Goal: Find specific page/section: Find specific page/section

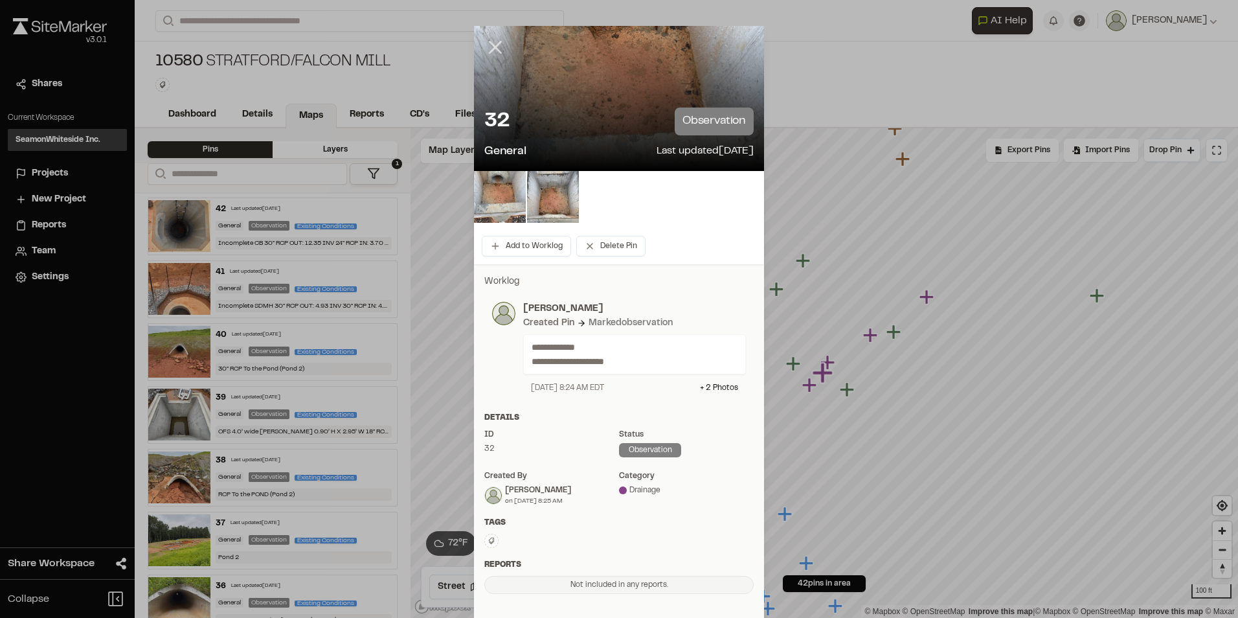
click at [489, 40] on icon at bounding box center [495, 47] width 22 height 22
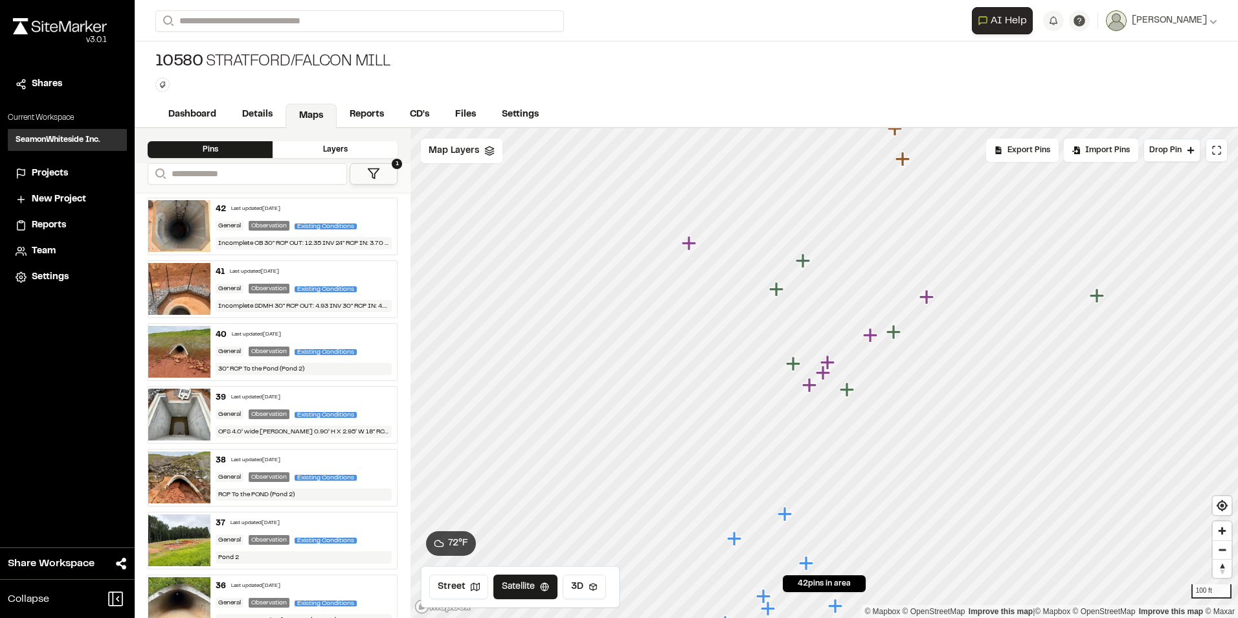
click at [814, 386] on icon "Map marker" at bounding box center [809, 384] width 14 height 14
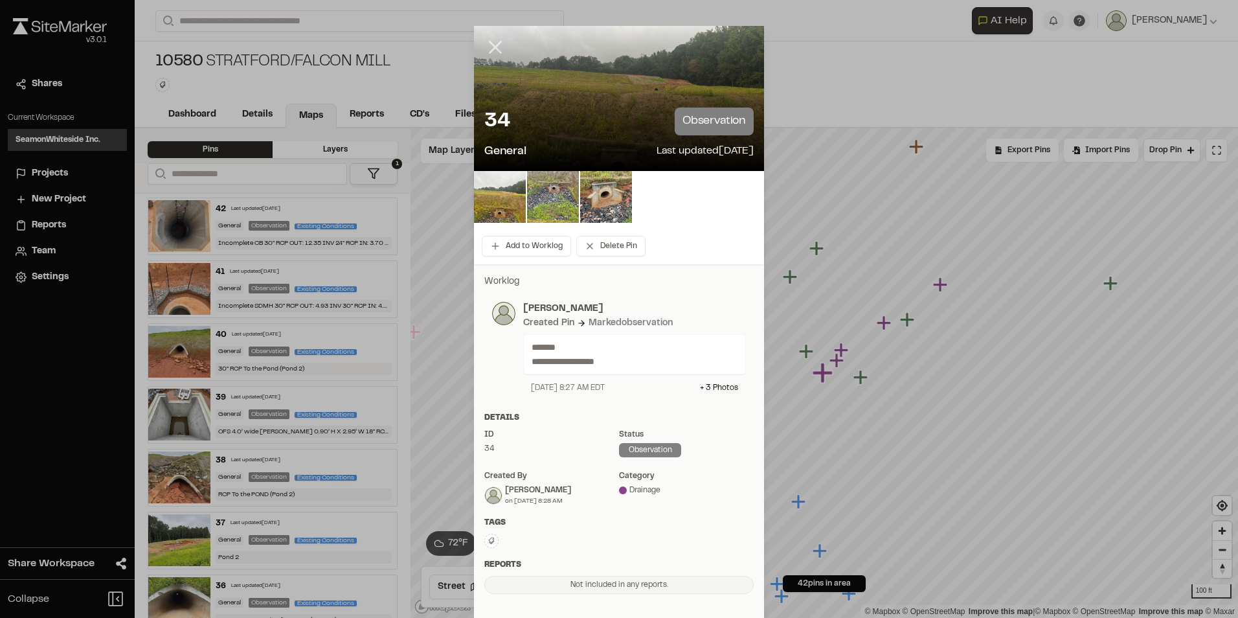
click at [489, 54] on icon at bounding box center [495, 47] width 22 height 22
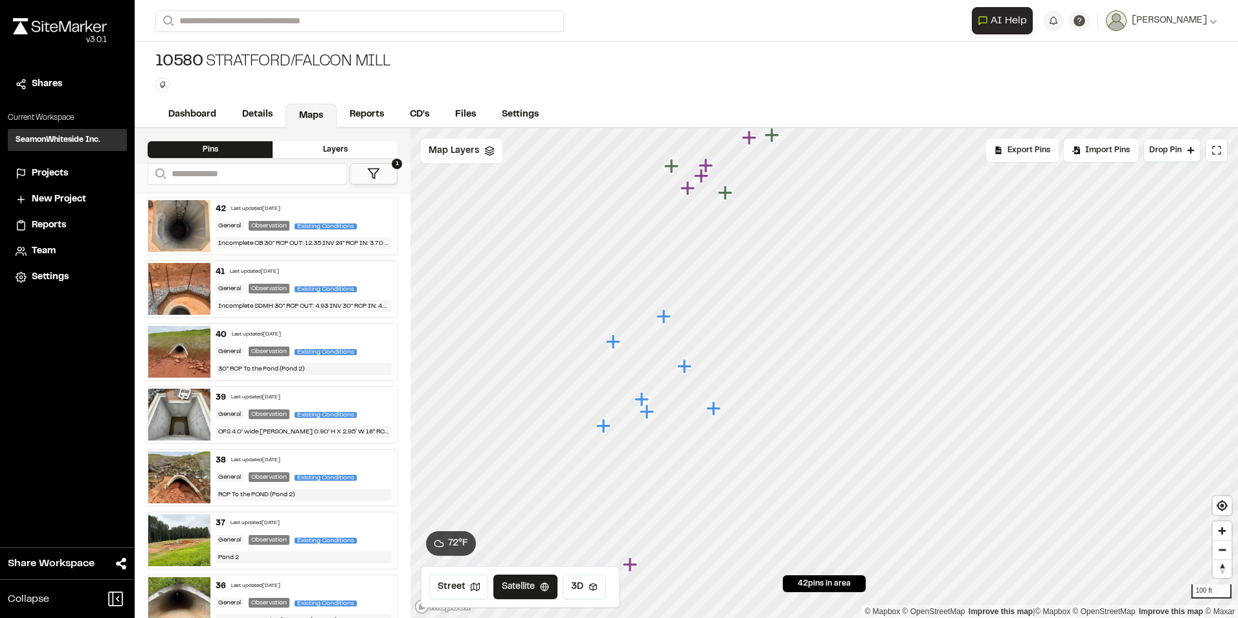
click at [649, 414] on icon "Map marker" at bounding box center [648, 411] width 17 height 17
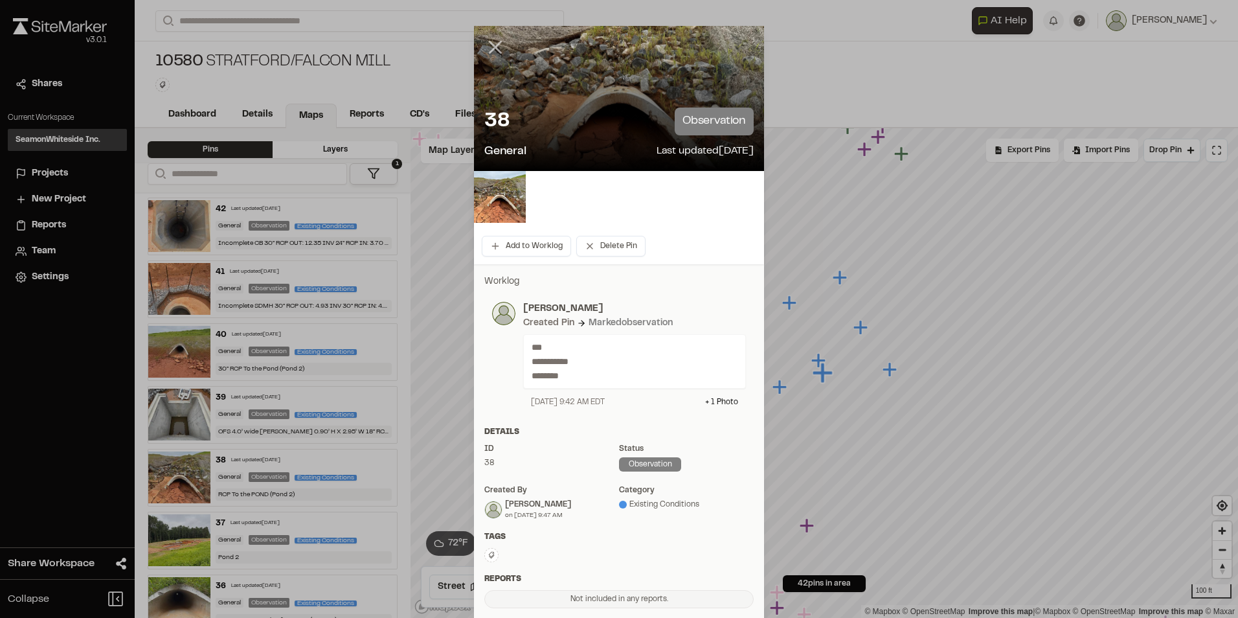
click at [490, 49] on line at bounding box center [495, 47] width 11 height 11
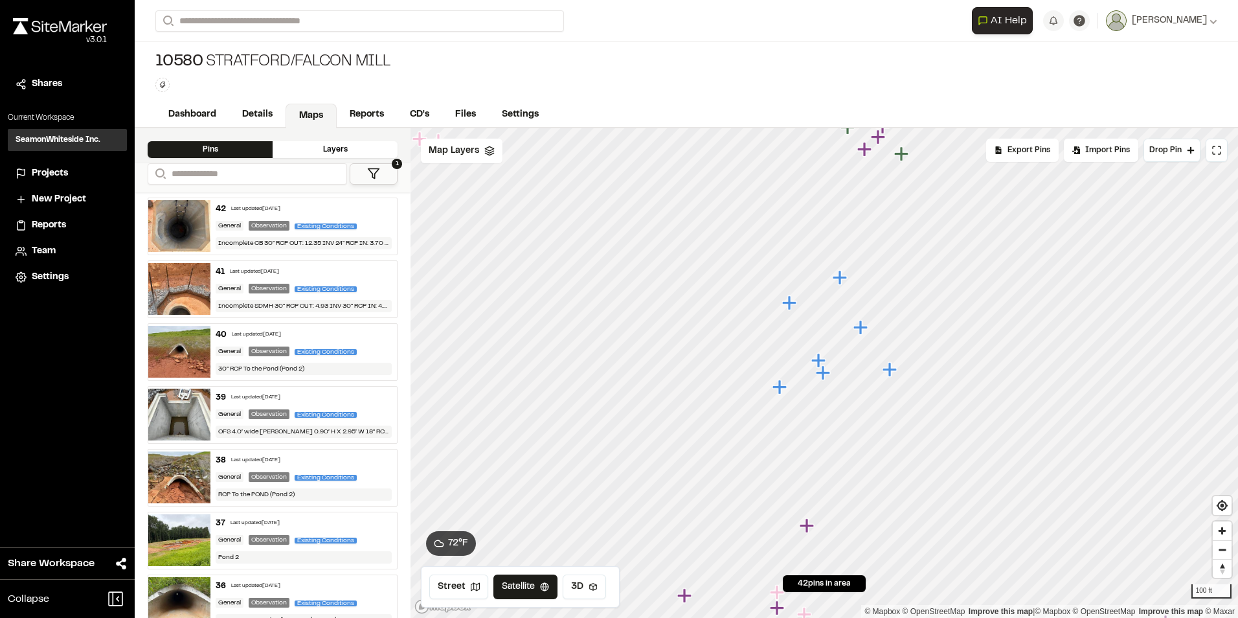
click at [778, 388] on icon "Map marker" at bounding box center [779, 386] width 14 height 14
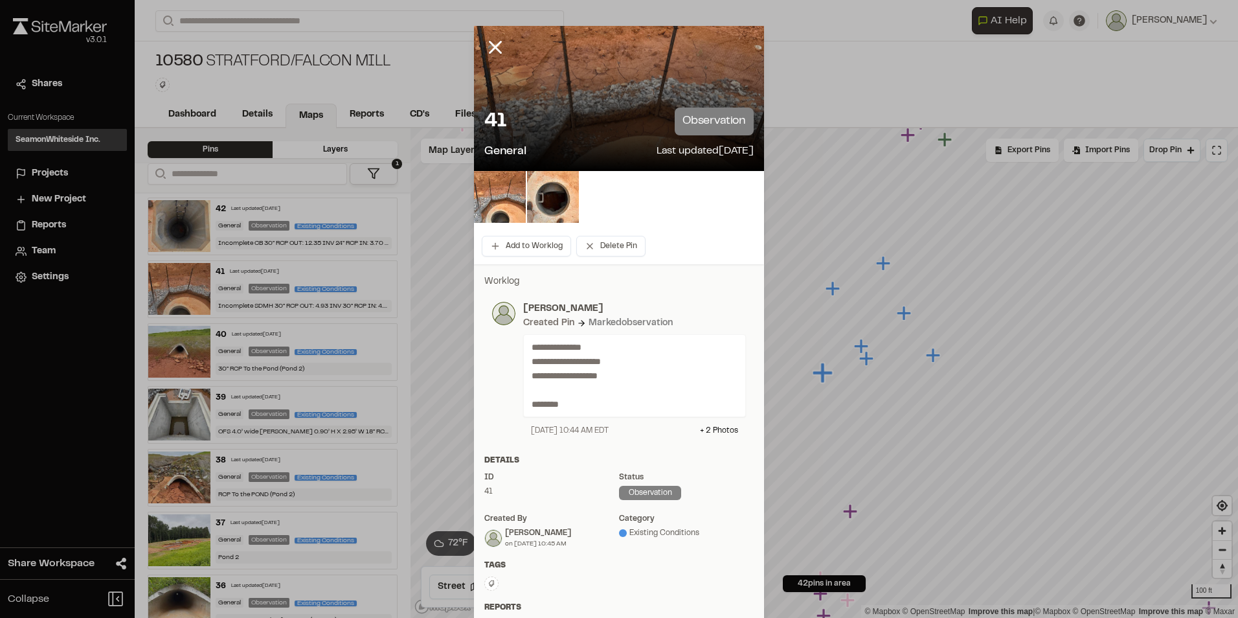
drag, startPoint x: 496, startPoint y: 45, endPoint x: 489, endPoint y: 51, distance: 9.2
click at [495, 47] on icon at bounding box center [495, 47] width 22 height 22
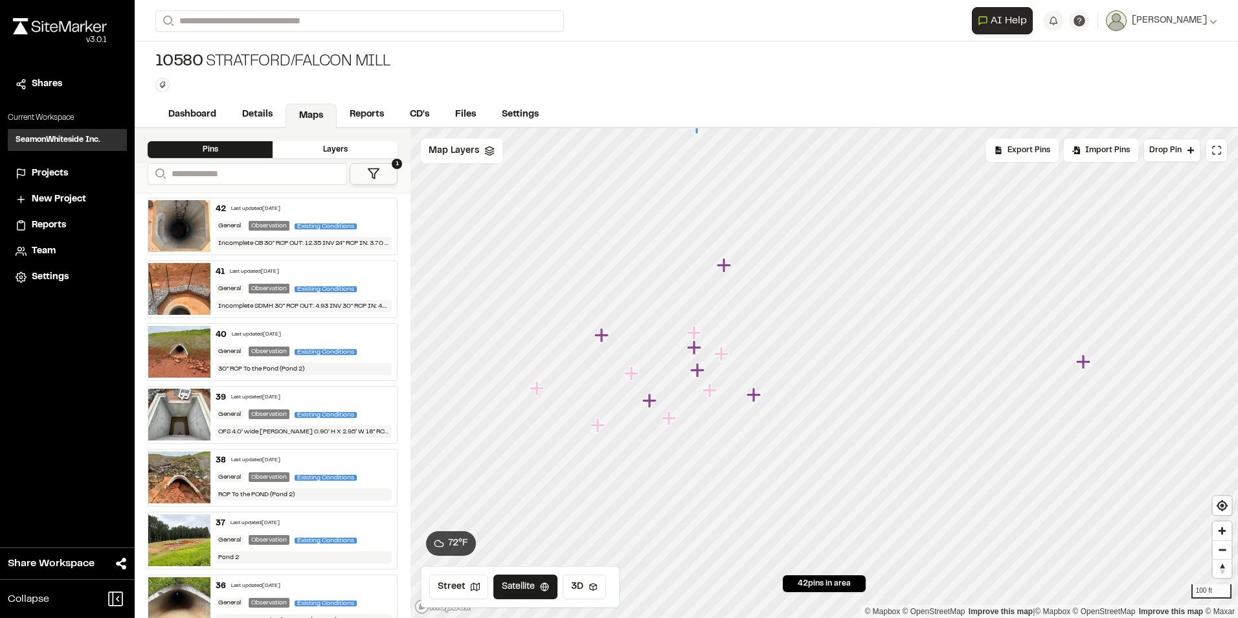
click at [635, 373] on icon "Map marker" at bounding box center [631, 373] width 14 height 14
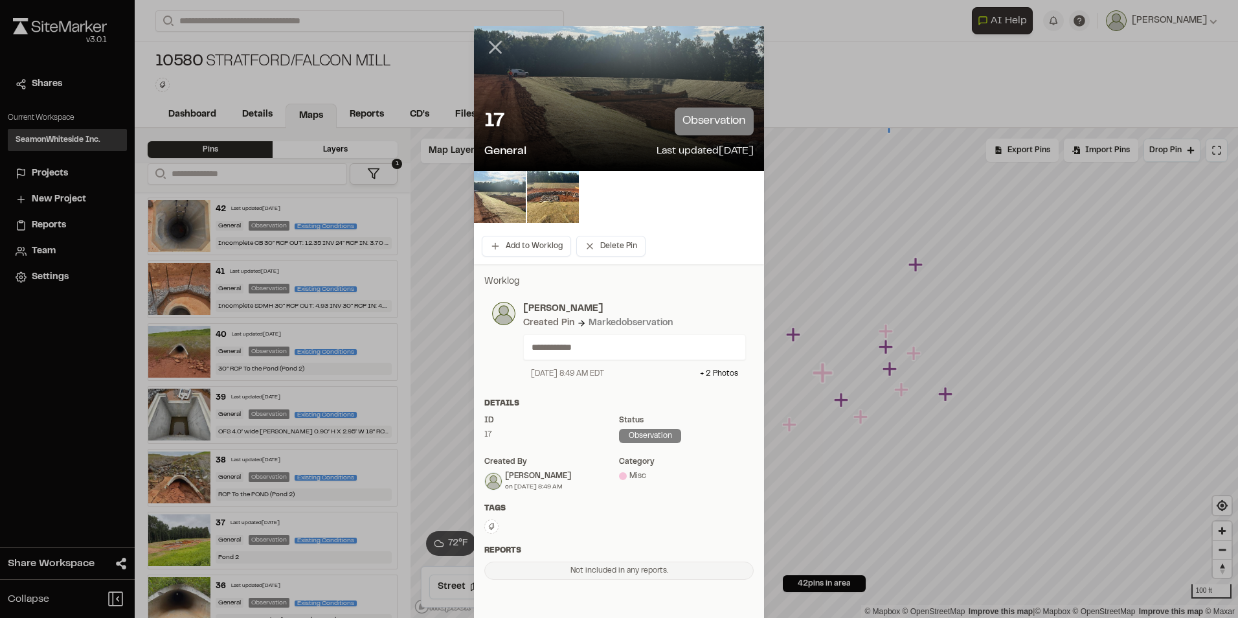
click at [484, 45] on icon at bounding box center [495, 47] width 22 height 22
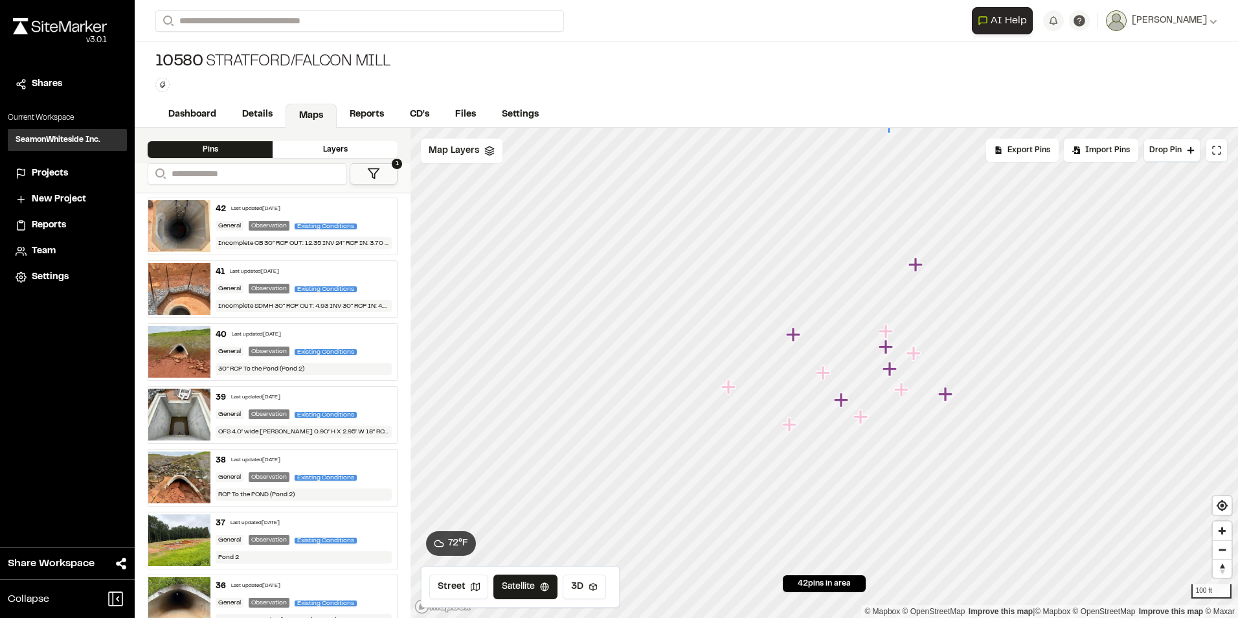
click at [839, 403] on icon "Map marker" at bounding box center [841, 399] width 14 height 14
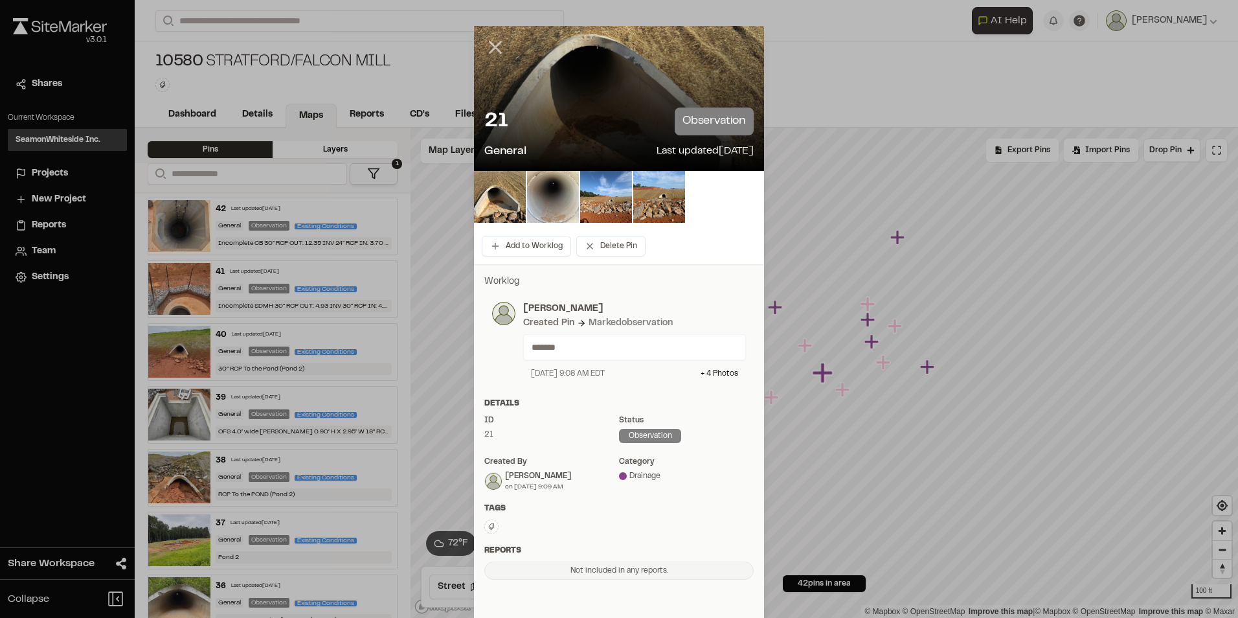
click at [490, 47] on line at bounding box center [495, 47] width 11 height 11
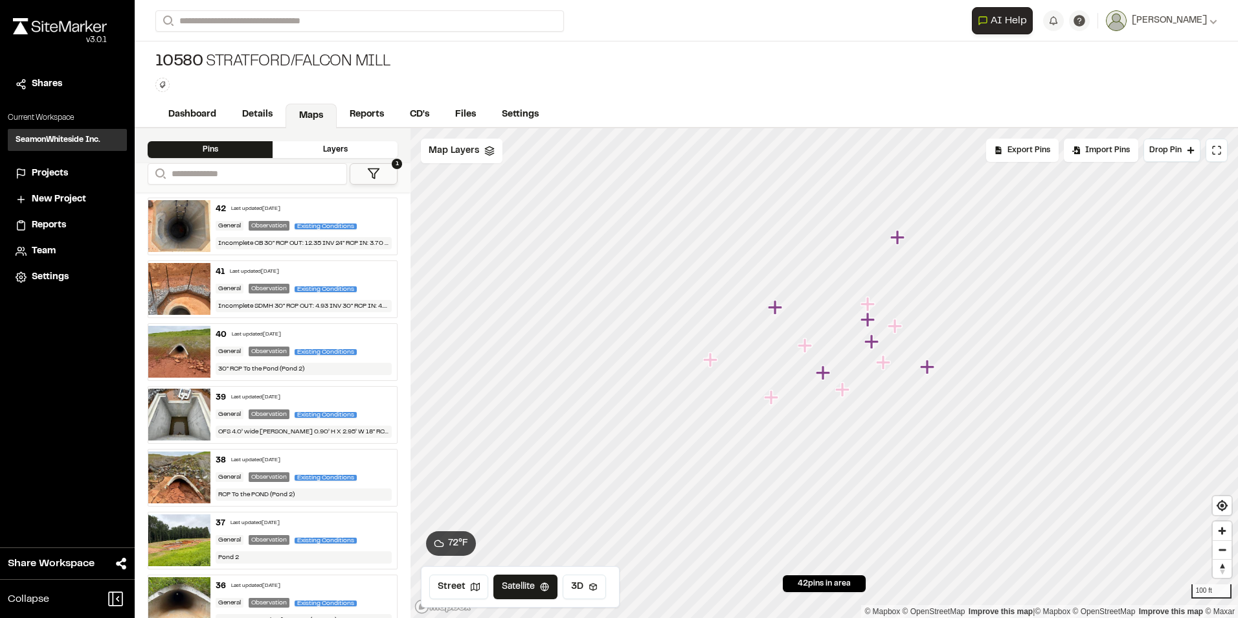
click at [777, 309] on icon "Map marker" at bounding box center [775, 307] width 14 height 14
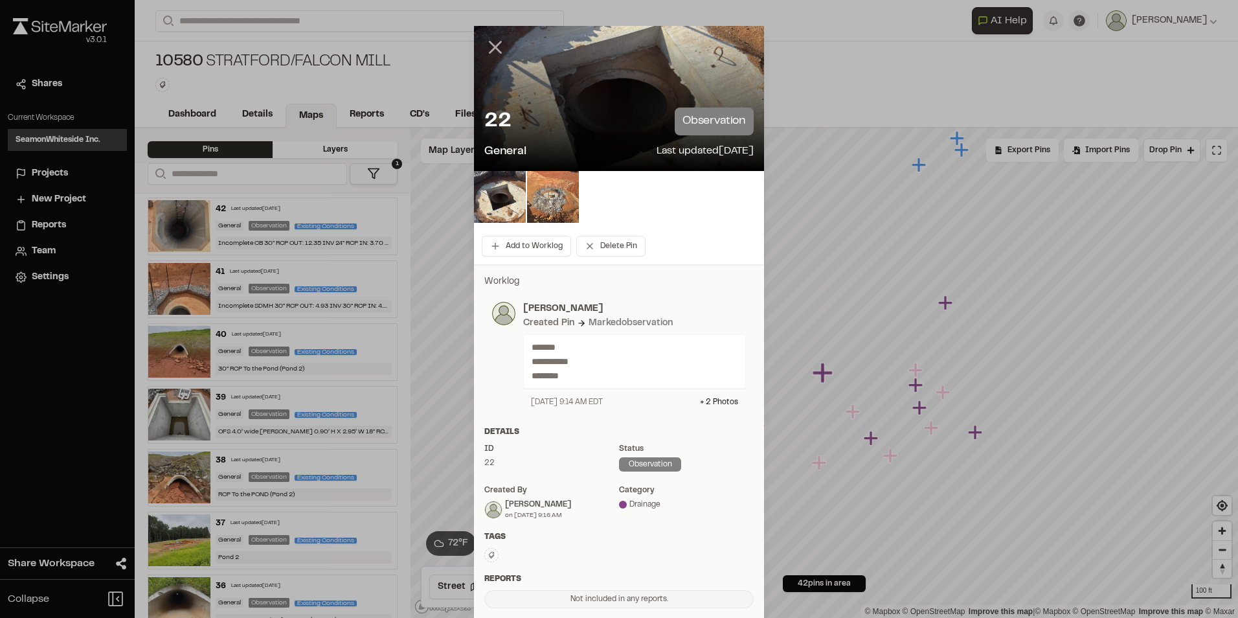
click at [495, 50] on line at bounding box center [495, 47] width 11 height 11
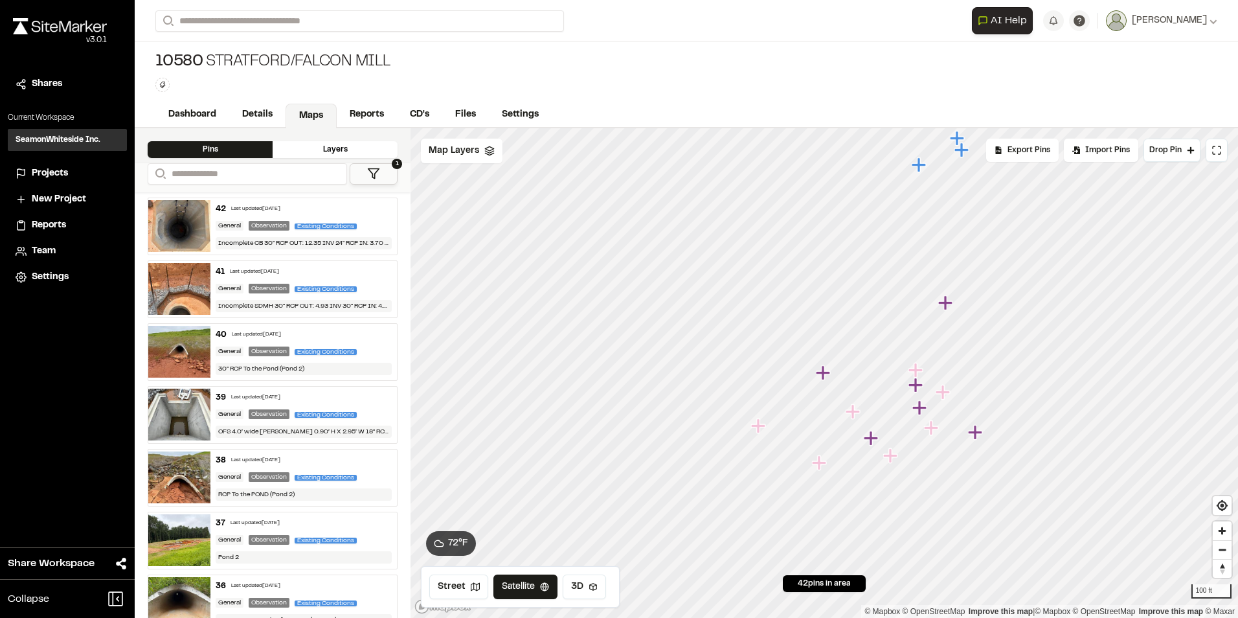
click at [920, 410] on icon "Map marker" at bounding box center [919, 407] width 14 height 14
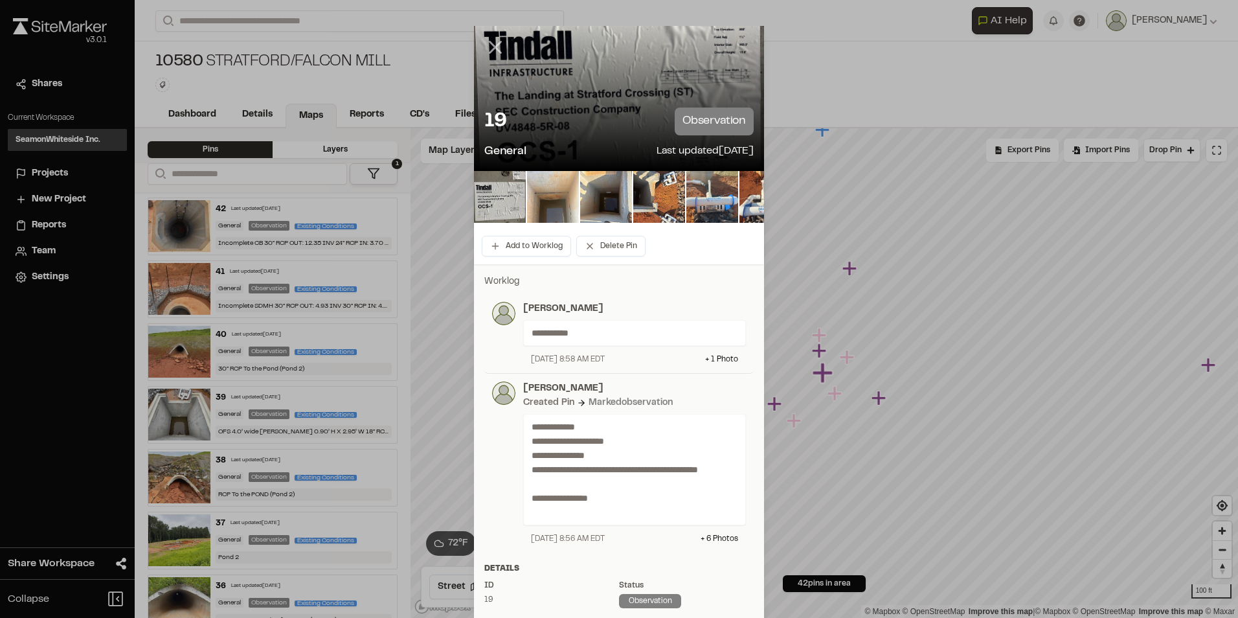
click at [490, 50] on line at bounding box center [495, 47] width 11 height 11
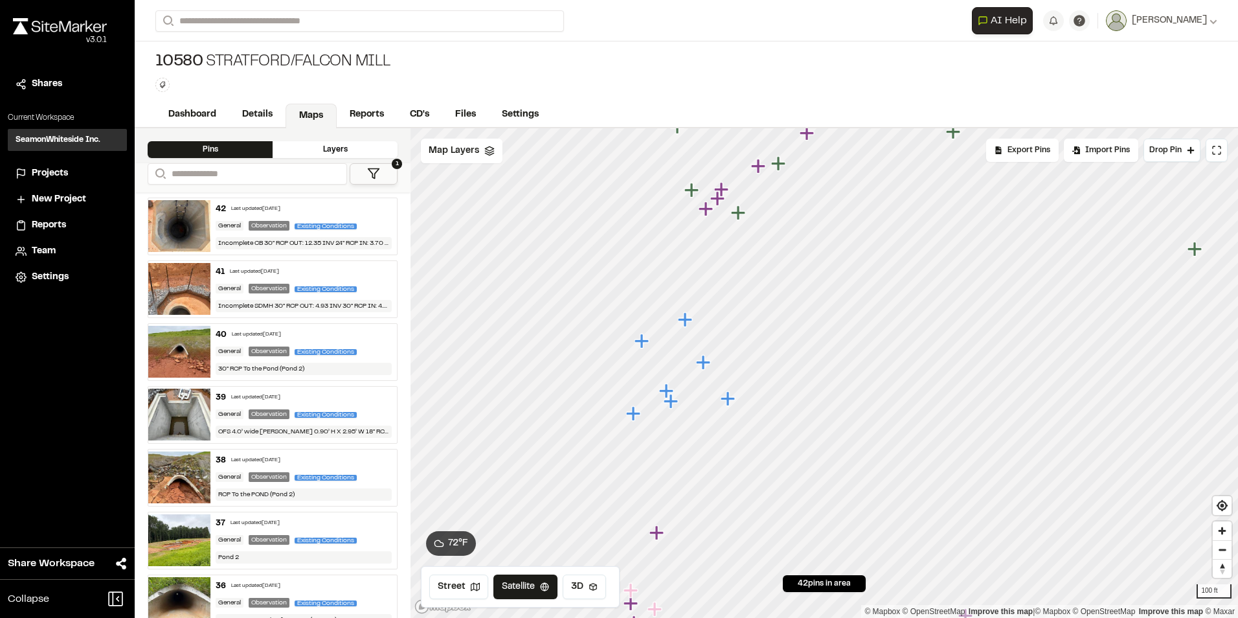
click at [669, 403] on icon "Map marker" at bounding box center [670, 401] width 14 height 14
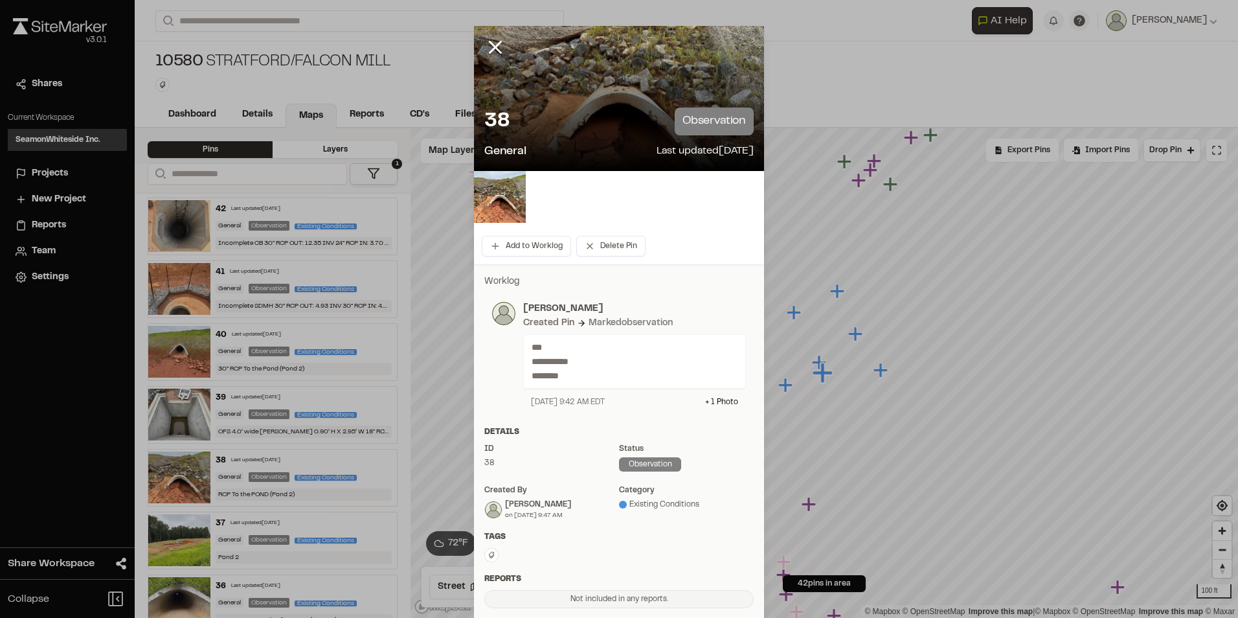
click at [477, 36] on div at bounding box center [505, 57] width 62 height 62
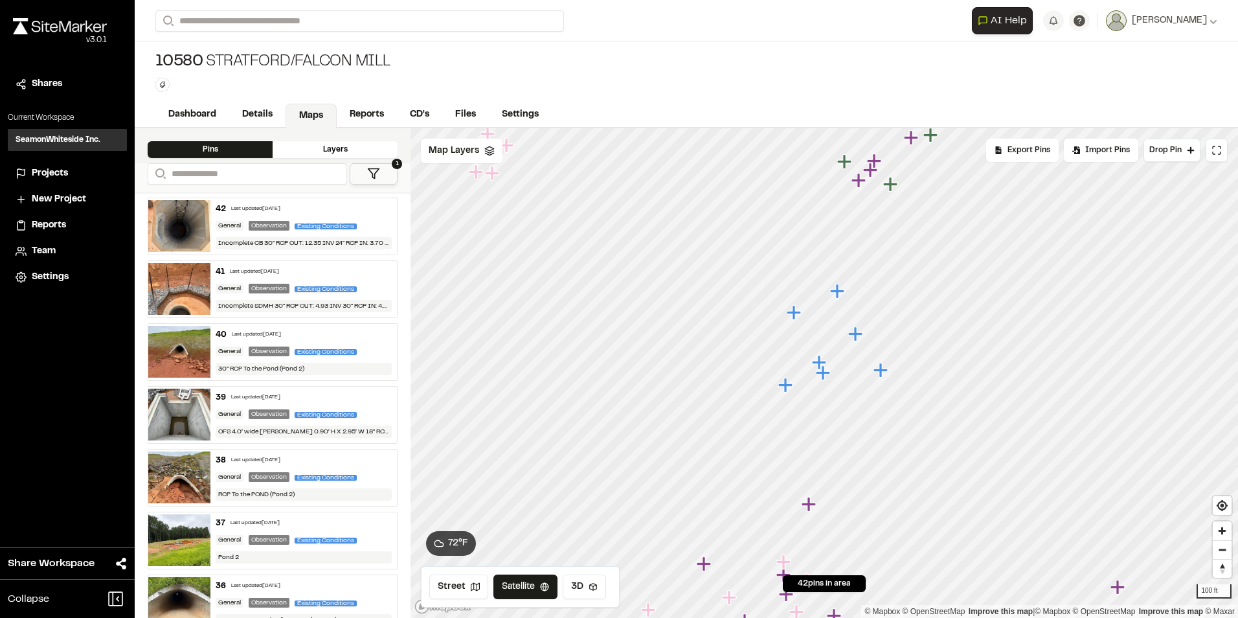
click at [491, 41] on div "**********" at bounding box center [686, 20] width 1062 height 41
click at [853, 337] on icon "Map marker" at bounding box center [855, 333] width 14 height 14
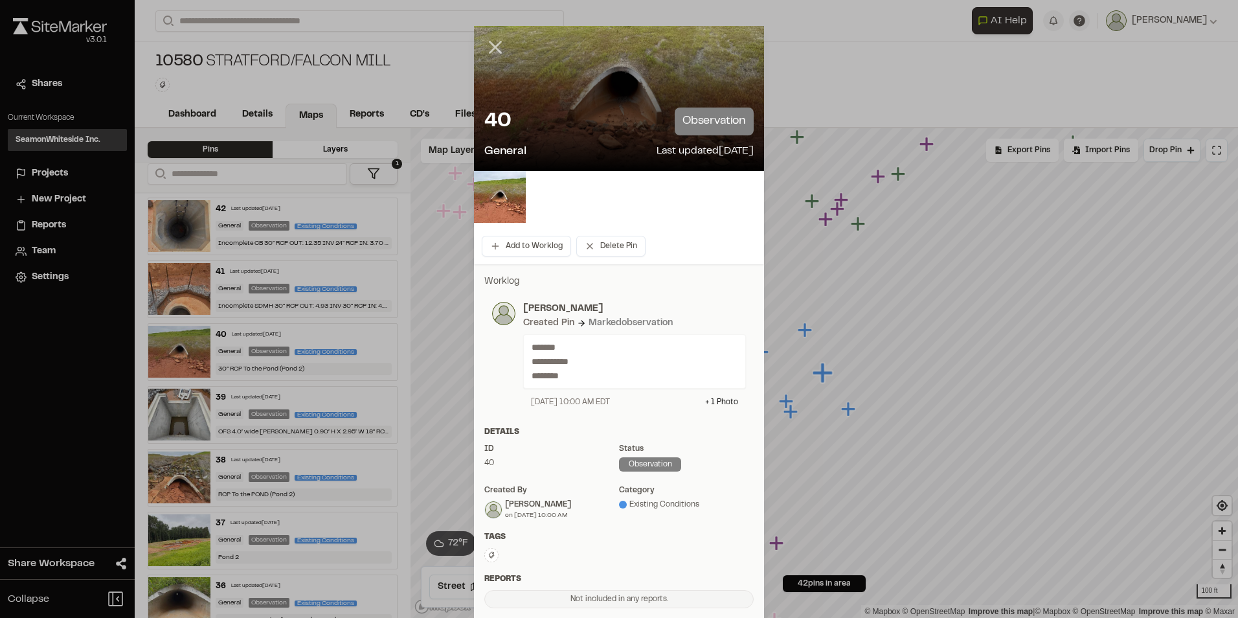
click at [496, 50] on icon at bounding box center [495, 47] width 22 height 22
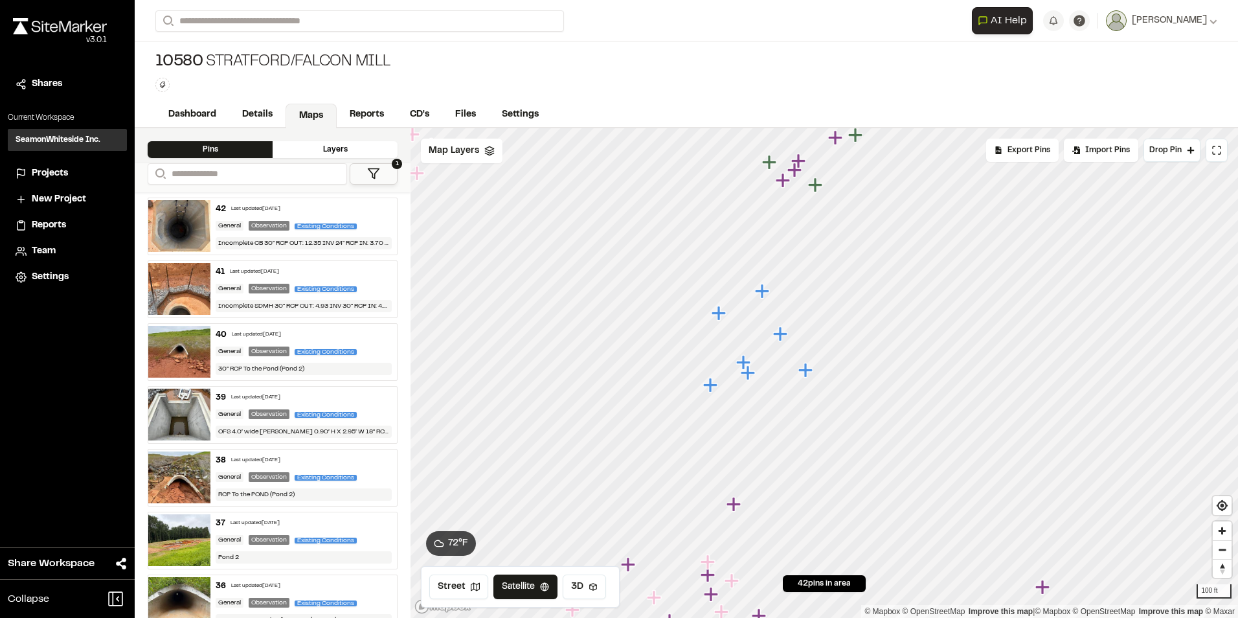
click at [781, 332] on icon "Map marker" at bounding box center [780, 333] width 14 height 14
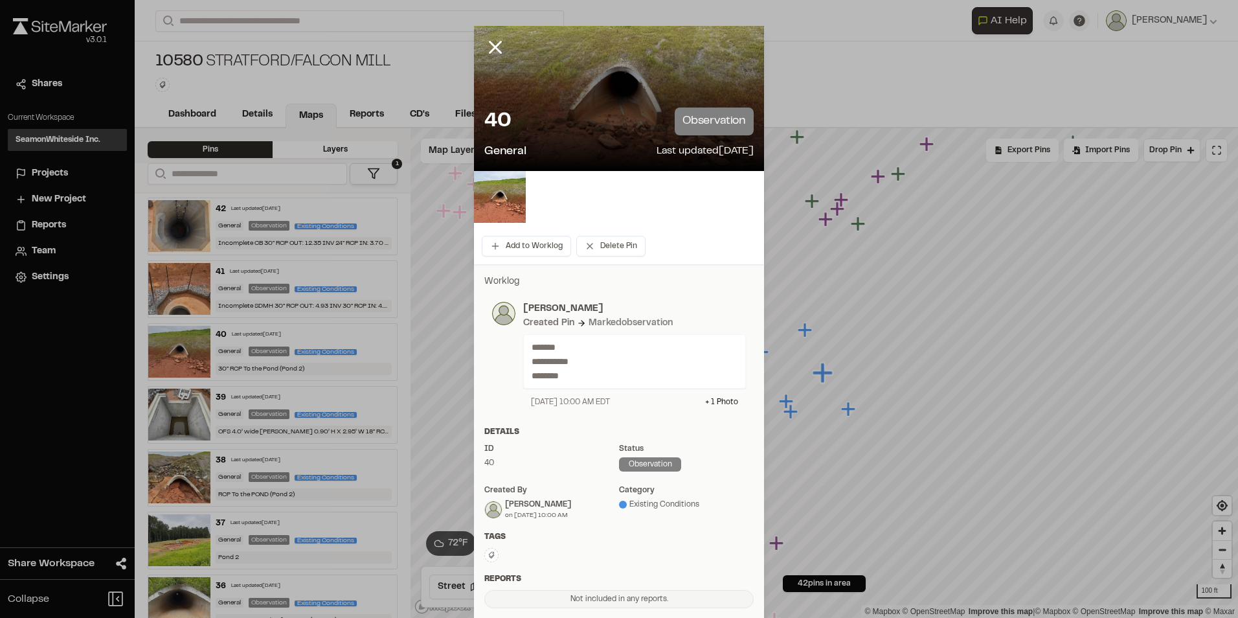
click at [491, 49] on line at bounding box center [495, 47] width 11 height 11
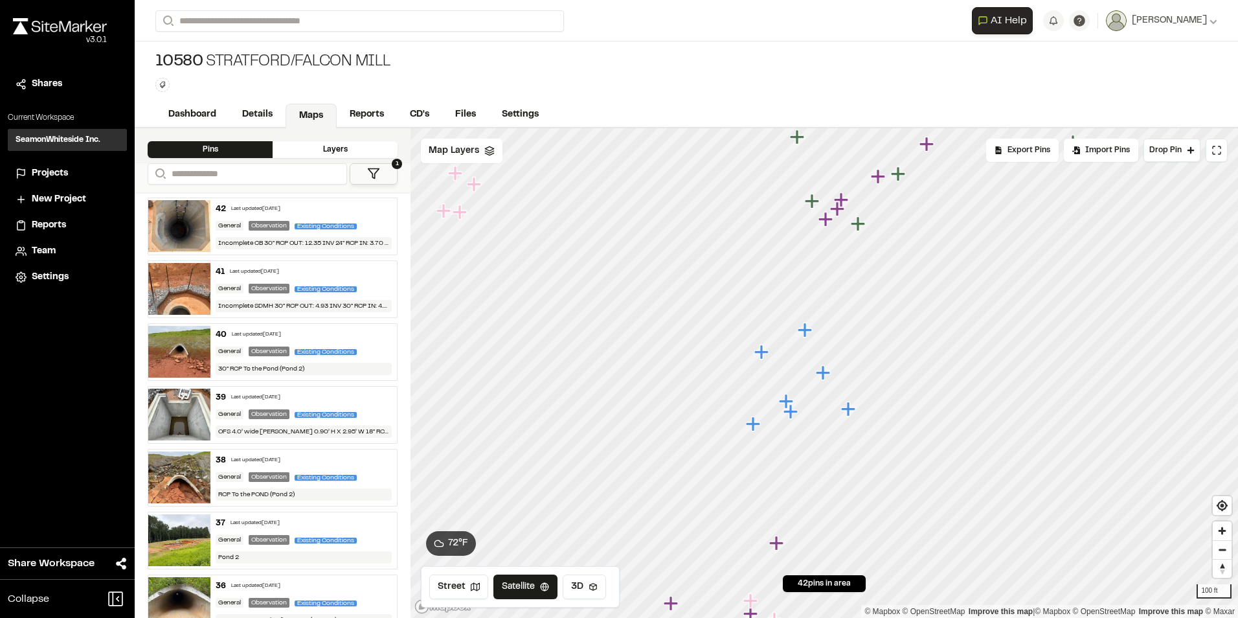
click at [849, 413] on icon "Map marker" at bounding box center [848, 408] width 14 height 14
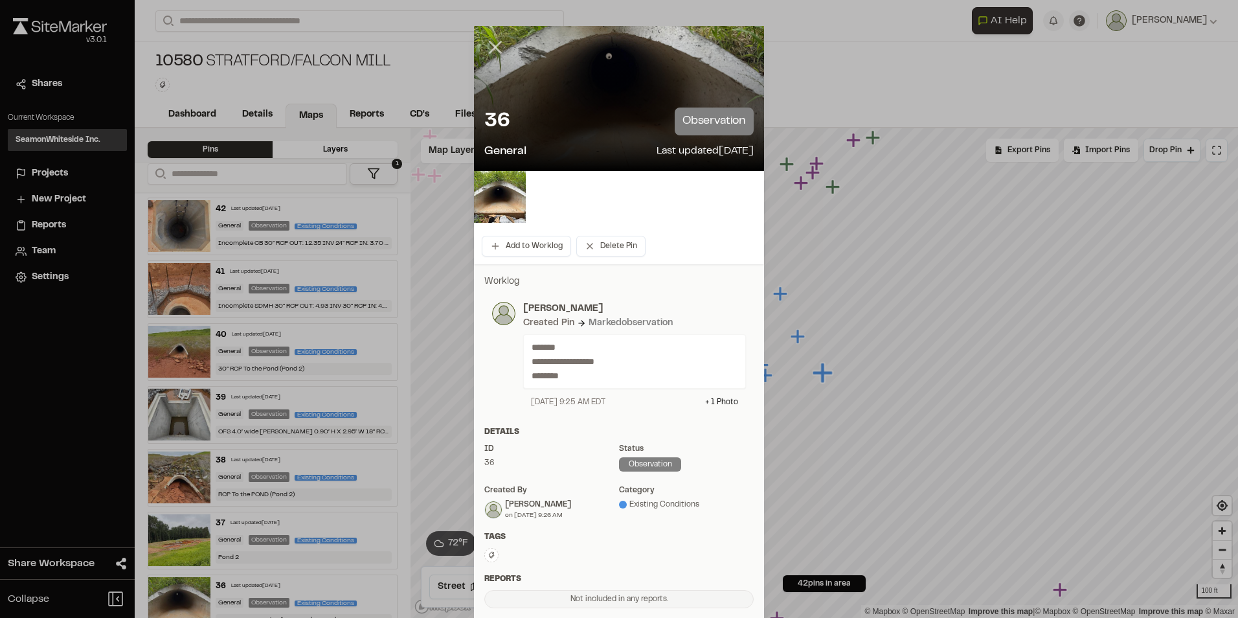
click at [490, 43] on line at bounding box center [495, 47] width 11 height 11
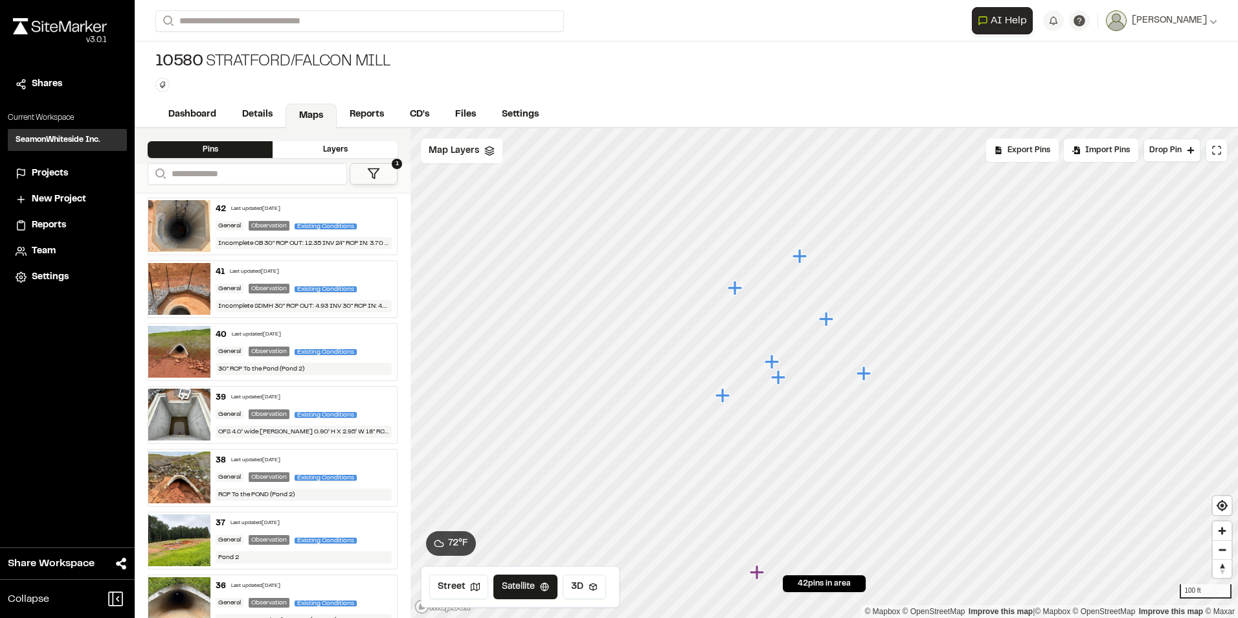
click at [779, 382] on icon "Map marker" at bounding box center [778, 377] width 14 height 14
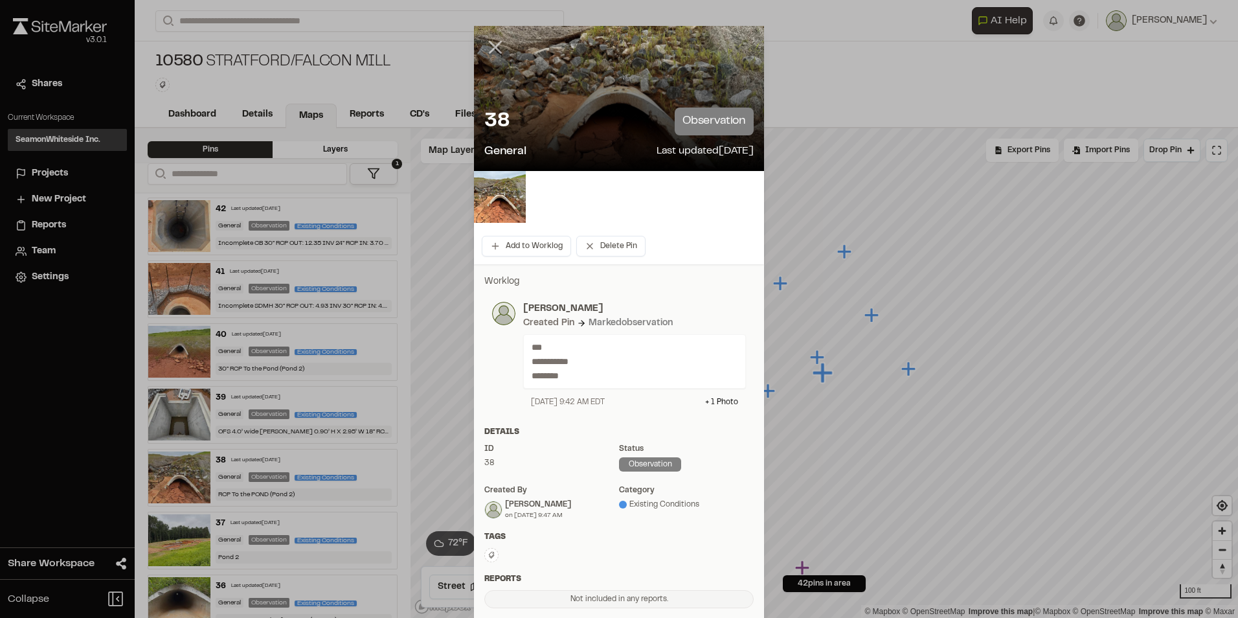
click at [491, 45] on icon at bounding box center [495, 47] width 22 height 22
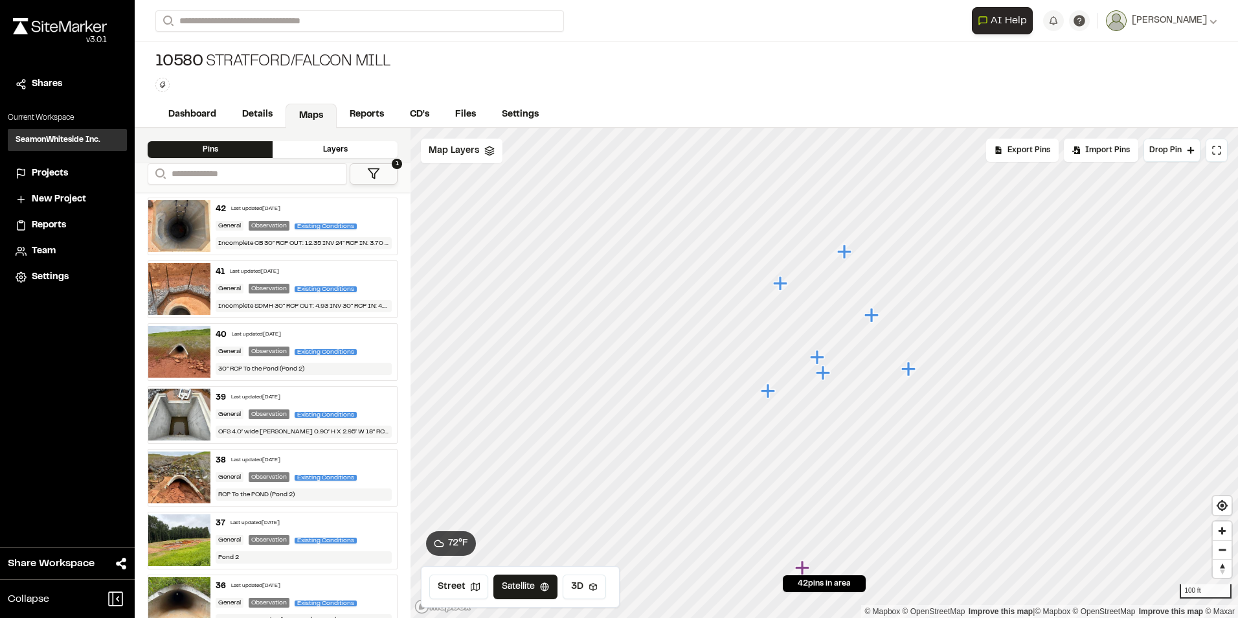
click at [817, 355] on icon "Map marker" at bounding box center [817, 357] width 14 height 14
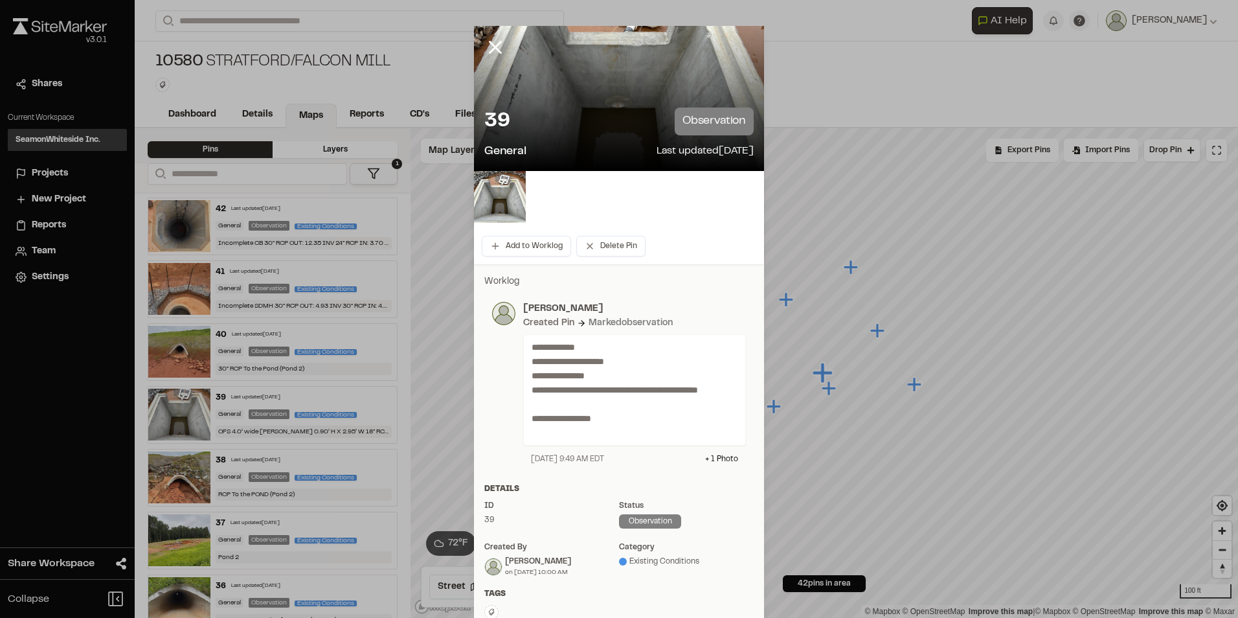
click at [632, 117] on div "39 observation" at bounding box center [618, 121] width 269 height 28
click at [506, 193] on img at bounding box center [500, 197] width 52 height 52
